Goal: Information Seeking & Learning: Learn about a topic

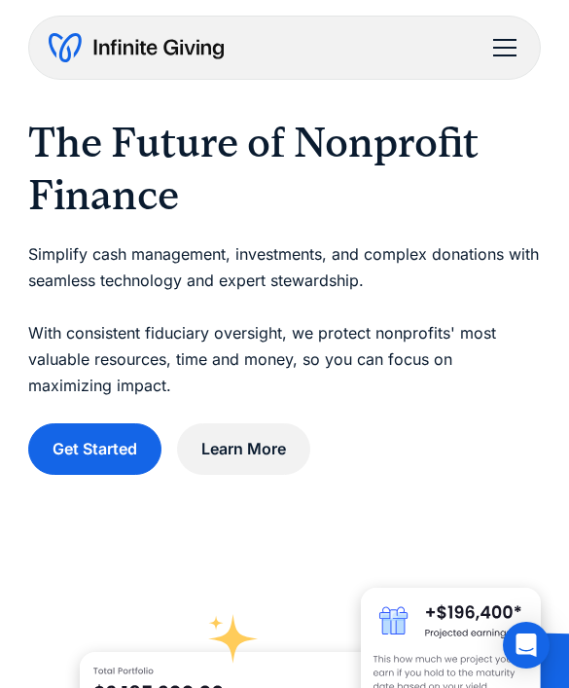
scroll to position [15, 0]
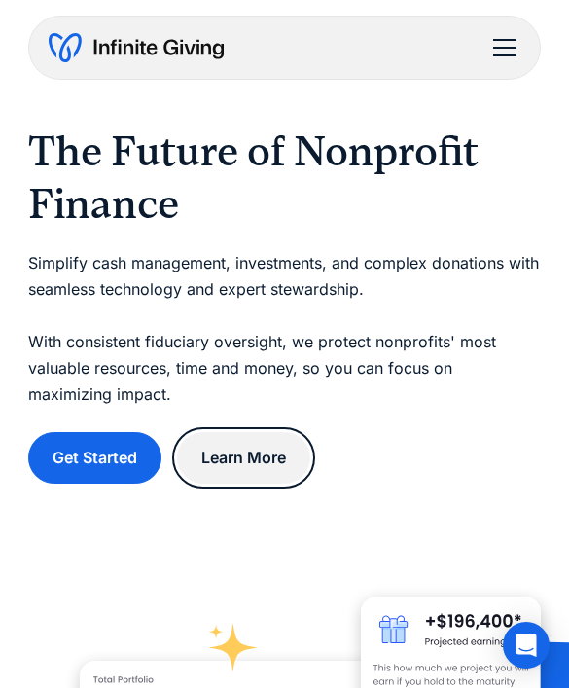
click at [282, 460] on link "Learn More" at bounding box center [243, 458] width 133 height 52
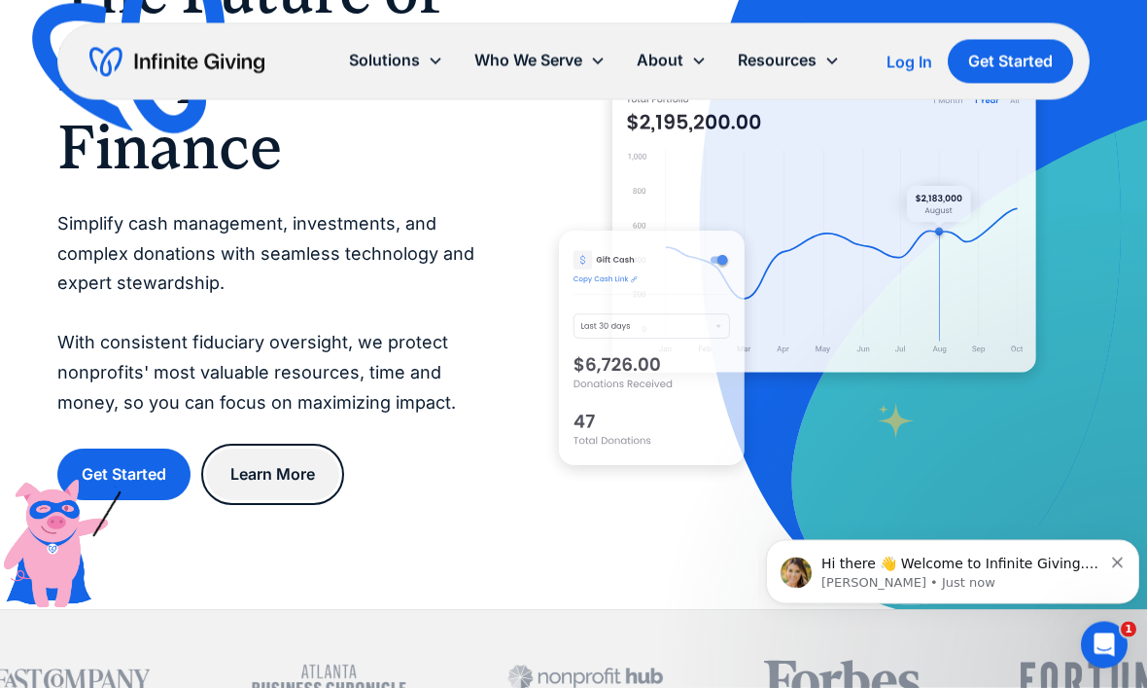
scroll to position [0, 0]
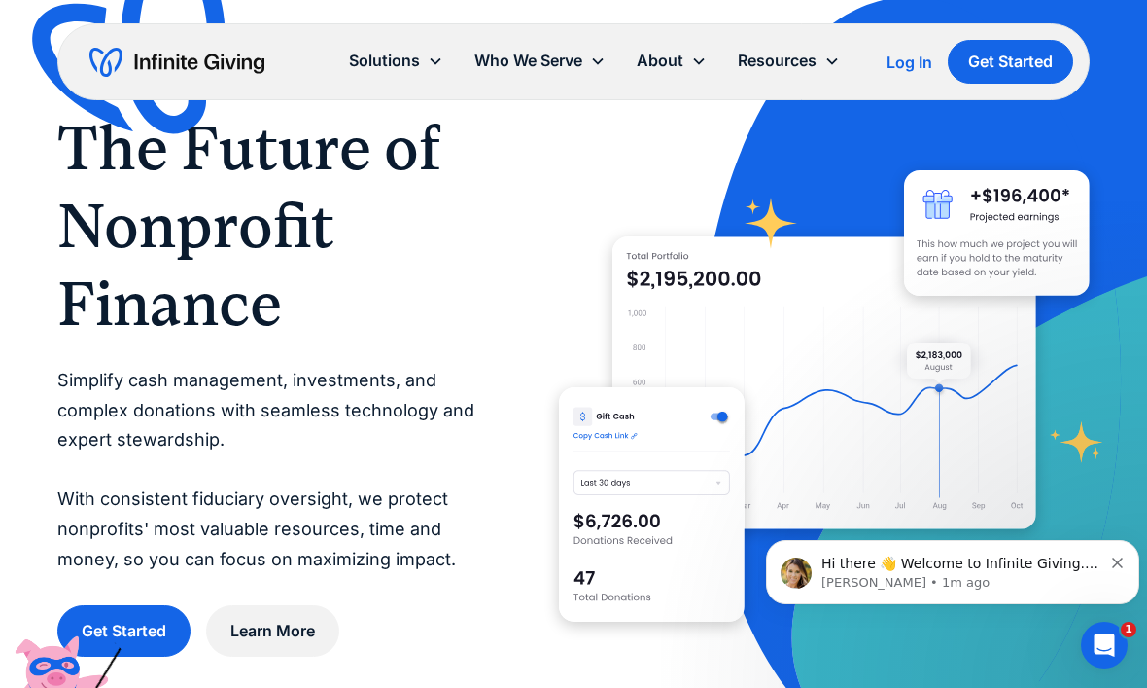
click at [441, 67] on div "Solutions" at bounding box center [396, 61] width 125 height 42
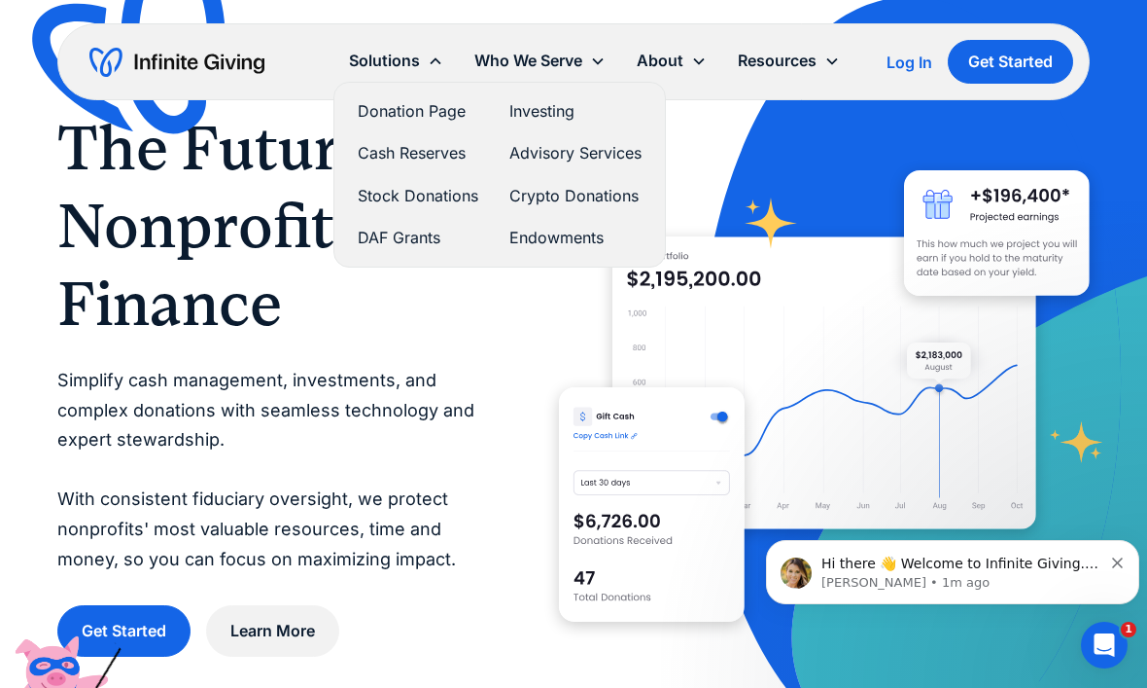
click at [555, 49] on div "Who We Serve" at bounding box center [529, 61] width 108 height 26
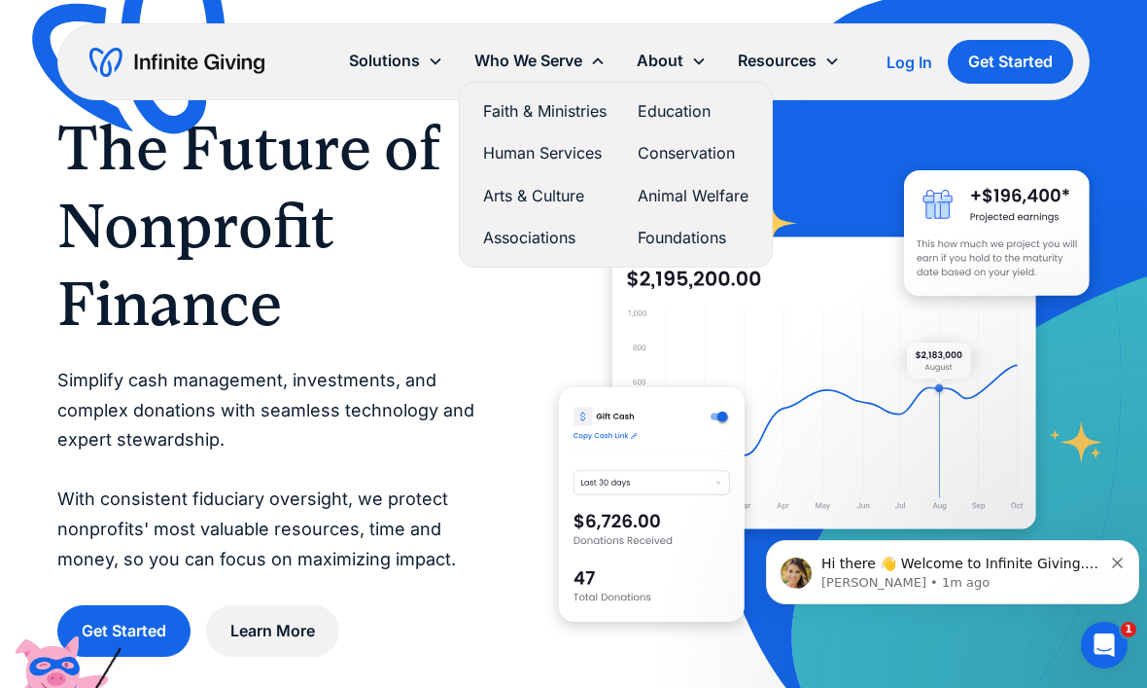
click at [682, 54] on div "About" at bounding box center [660, 61] width 47 height 26
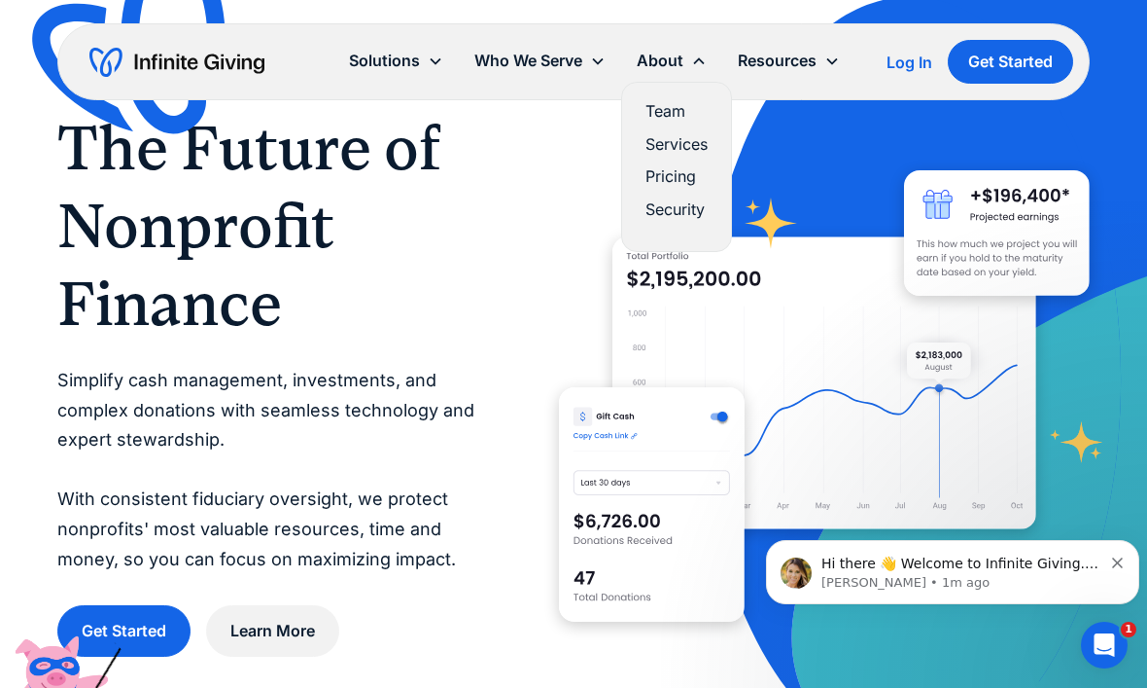
click at [809, 73] on div "Resources" at bounding box center [777, 61] width 79 height 26
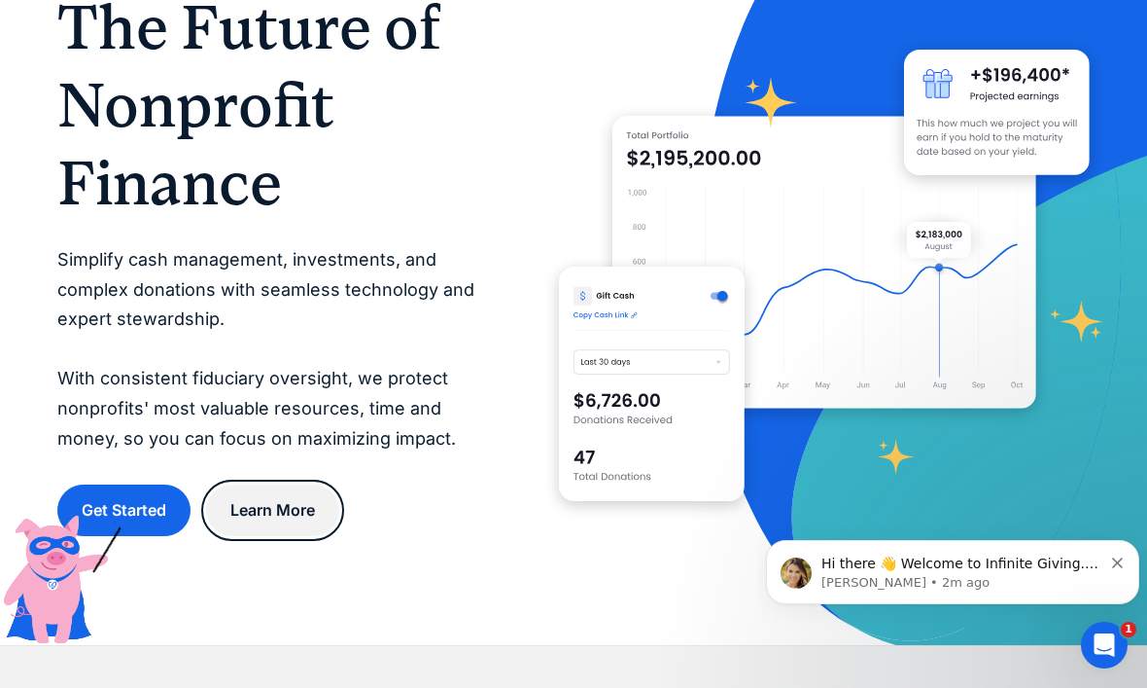
click at [316, 522] on link "Learn More" at bounding box center [272, 510] width 133 height 52
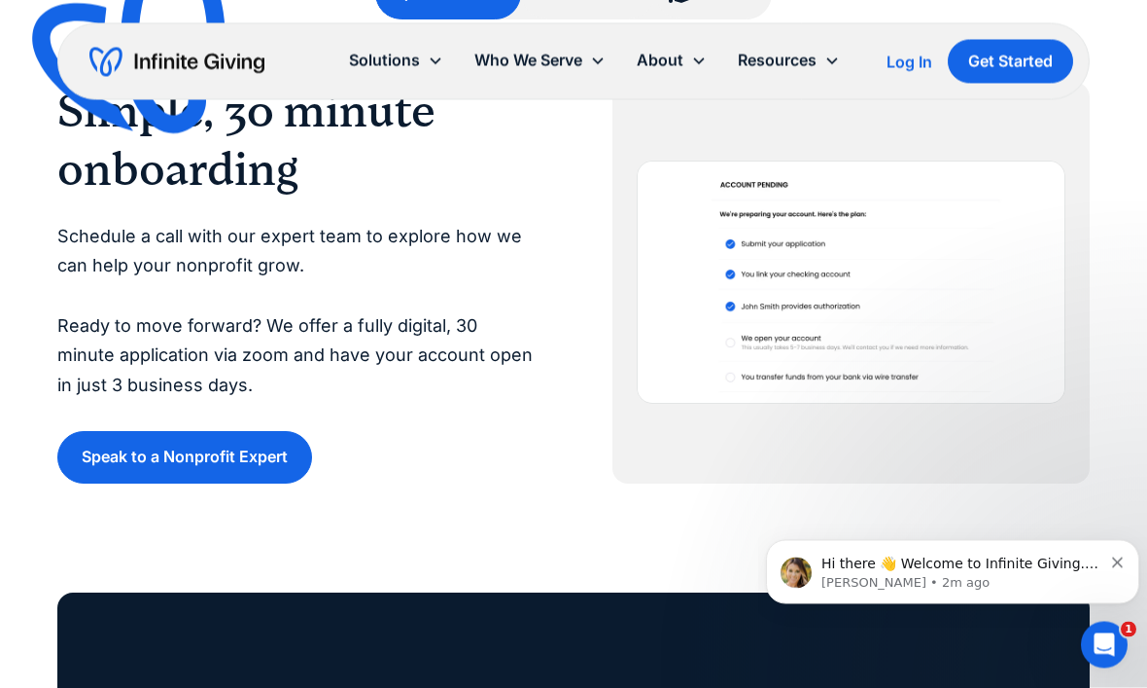
scroll to position [4117, 0]
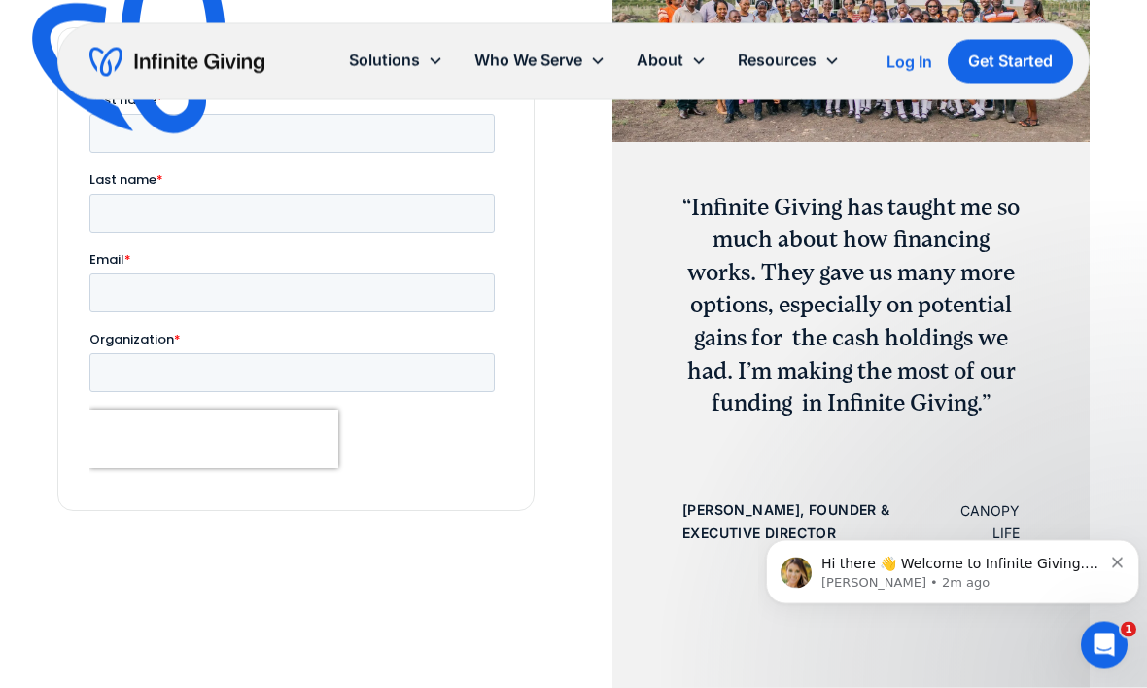
scroll to position [6692, 0]
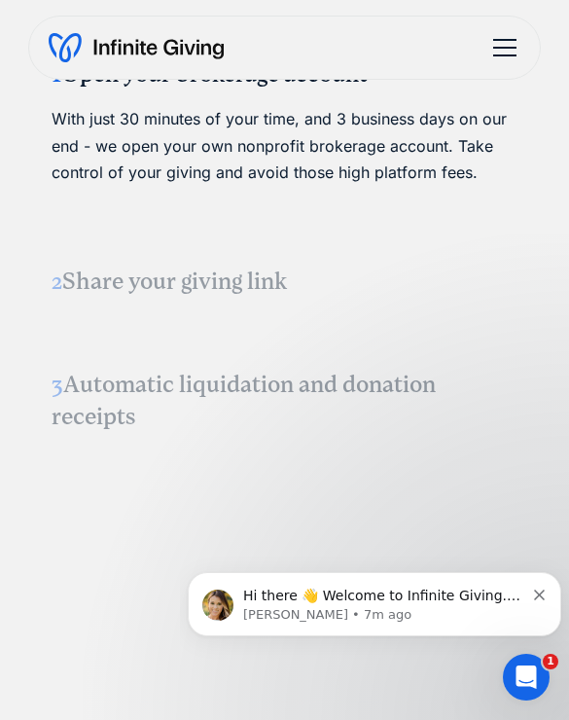
scroll to position [3095, 0]
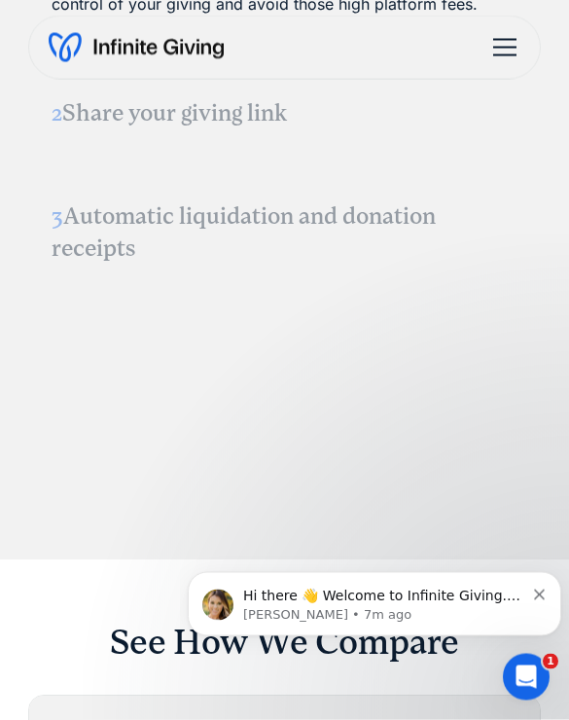
click at [226, 126] on h3 "2 Share your giving link" at bounding box center [285, 114] width 466 height 33
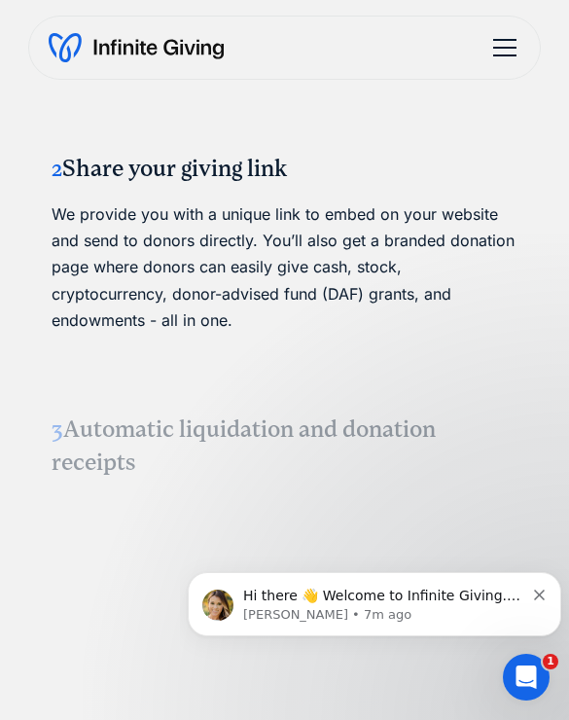
scroll to position [2931, 0]
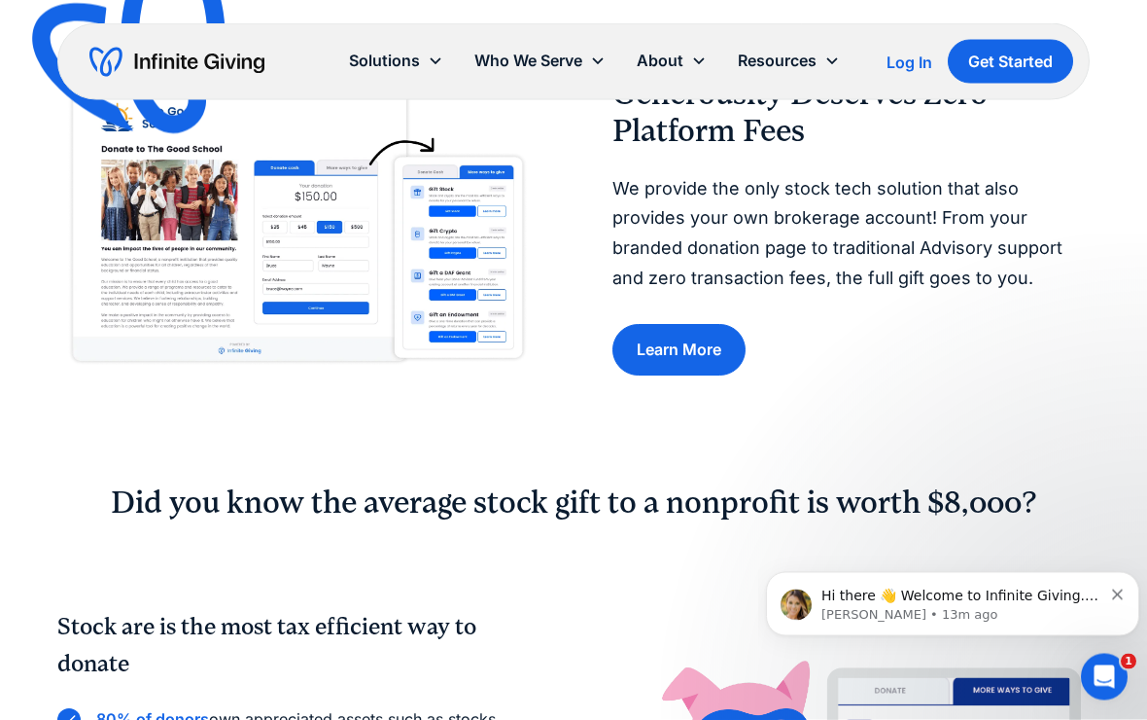
scroll to position [747, 0]
